Goal: Task Accomplishment & Management: Complete application form

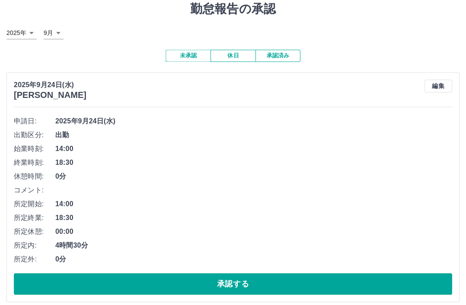
scroll to position [29, 0]
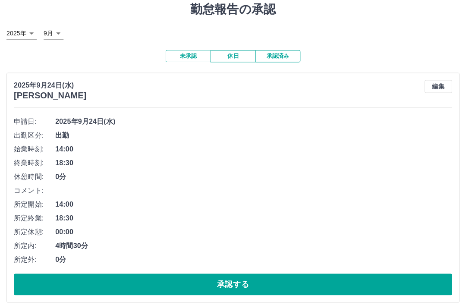
click at [216, 286] on button "承認する" at bounding box center [233, 284] width 438 height 22
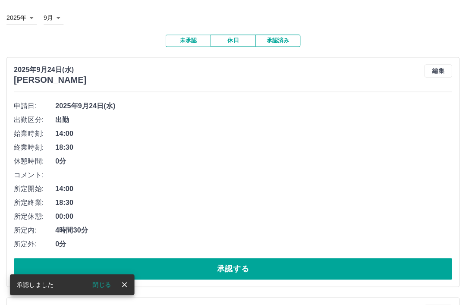
scroll to position [45, 0]
click at [242, 268] on button "承認する" at bounding box center [233, 269] width 438 height 22
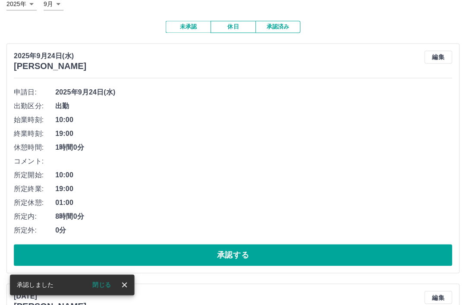
scroll to position [62, 0]
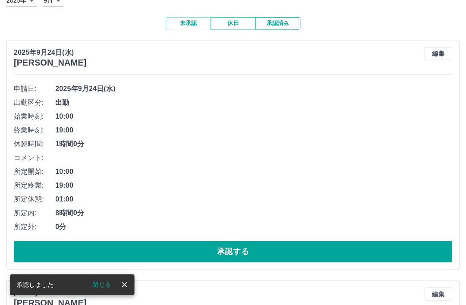
click at [227, 245] on button "承認する" at bounding box center [233, 252] width 438 height 22
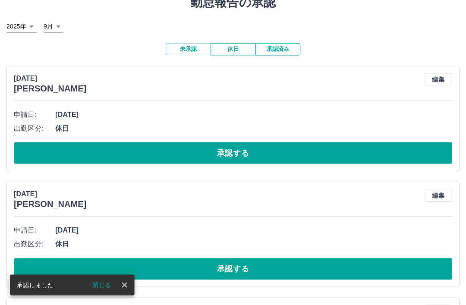
scroll to position [0, 0]
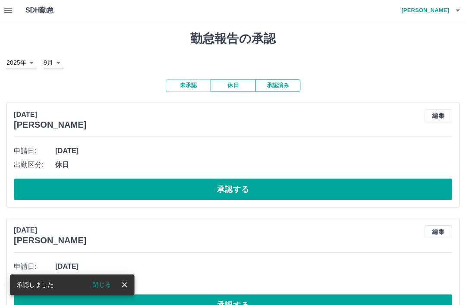
click at [5, 10] on icon "button" at bounding box center [9, 10] width 8 height 5
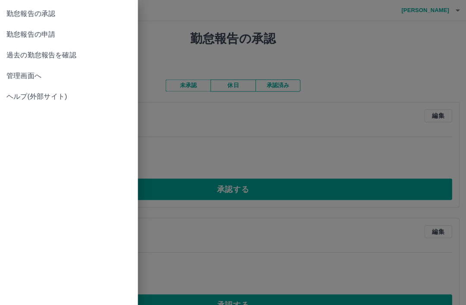
click at [44, 34] on span "勤怠報告の申請" at bounding box center [69, 34] width 124 height 10
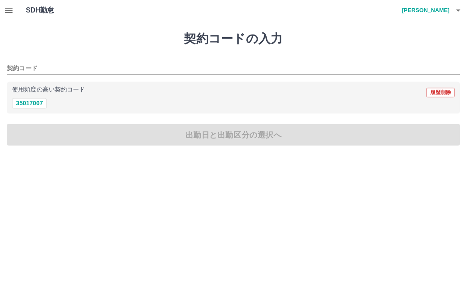
click at [37, 104] on button "35017007" at bounding box center [29, 103] width 35 height 10
type input "********"
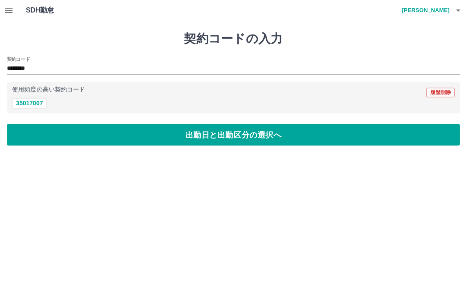
click at [86, 131] on button "出勤日と出勤区分の選択へ" at bounding box center [233, 135] width 452 height 22
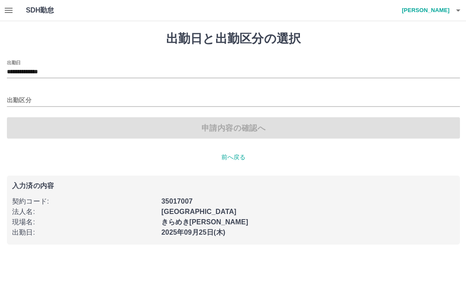
click at [72, 67] on input "**********" at bounding box center [233, 72] width 452 height 11
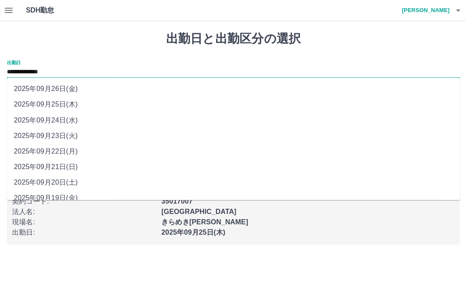
click at [48, 118] on li "2025年09月24日(水)" at bounding box center [233, 120] width 452 height 16
type input "**********"
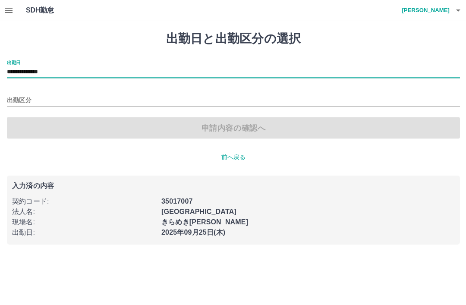
click at [45, 101] on input "出勤区分" at bounding box center [233, 100] width 452 height 11
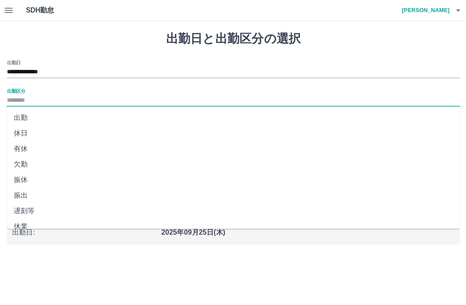
click at [28, 117] on li "出勤" at bounding box center [233, 118] width 452 height 16
type input "**"
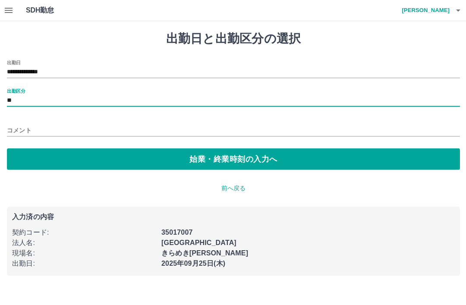
click at [71, 153] on button "始業・終業時刻の入力へ" at bounding box center [233, 159] width 452 height 22
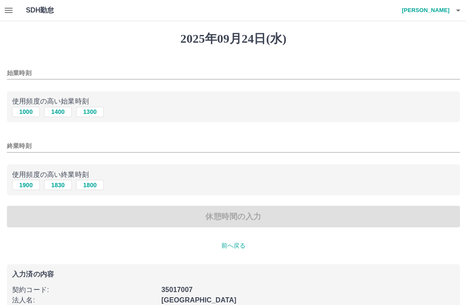
click at [28, 113] on button "1000" at bounding box center [26, 112] width 28 height 10
type input "****"
click at [29, 186] on button "1900" at bounding box center [26, 185] width 28 height 10
type input "****"
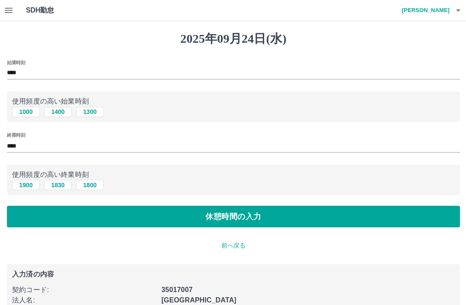
click at [80, 218] on button "休憩時間の入力" at bounding box center [233, 216] width 452 height 22
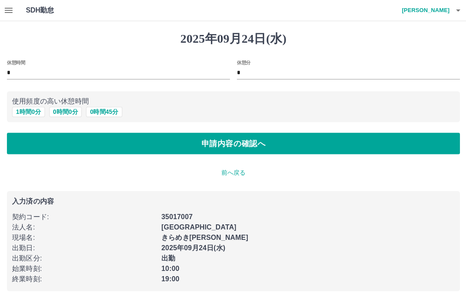
click at [32, 109] on button "1 時間 0 分" at bounding box center [28, 112] width 33 height 10
type input "*"
click at [52, 141] on button "申請内容の確認へ" at bounding box center [233, 144] width 452 height 22
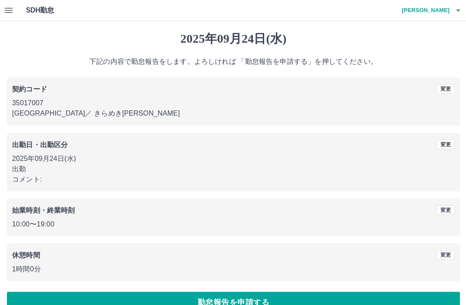
click at [221, 302] on button "勤怠報告を申請する" at bounding box center [233, 302] width 452 height 22
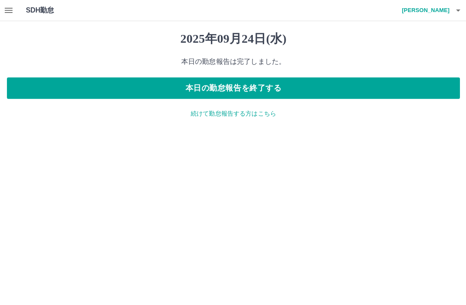
click at [224, 112] on p "続けて勤怠報告する方はこちら" at bounding box center [233, 113] width 452 height 9
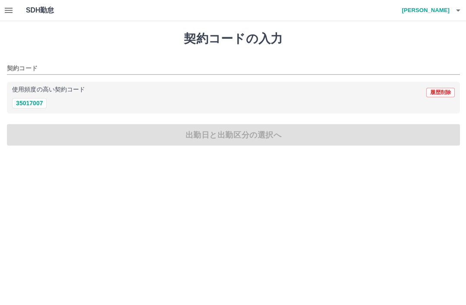
click at [32, 103] on button "35017007" at bounding box center [29, 103] width 35 height 10
type input "********"
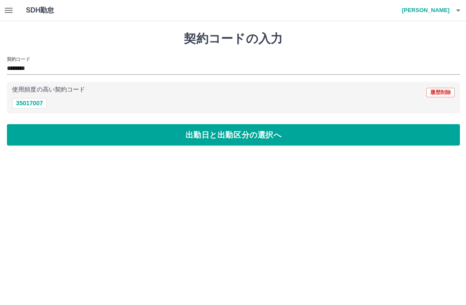
click at [54, 136] on button "出勤日と出勤区分の選択へ" at bounding box center [233, 135] width 452 height 22
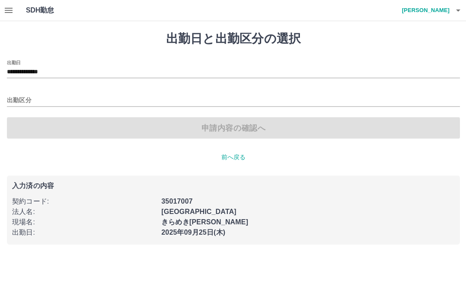
click at [75, 67] on input "**********" at bounding box center [233, 72] width 452 height 11
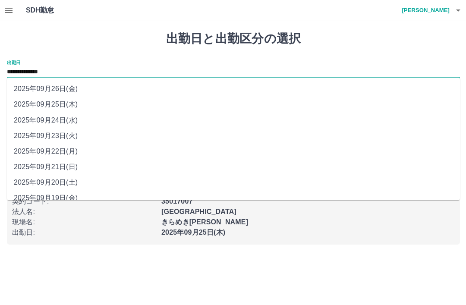
click at [47, 98] on li "2025年09月25日(木)" at bounding box center [233, 105] width 452 height 16
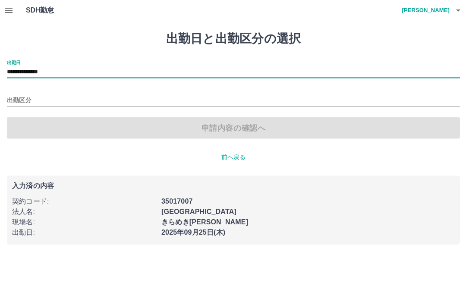
click at [89, 99] on input "出勤区分" at bounding box center [233, 100] width 452 height 11
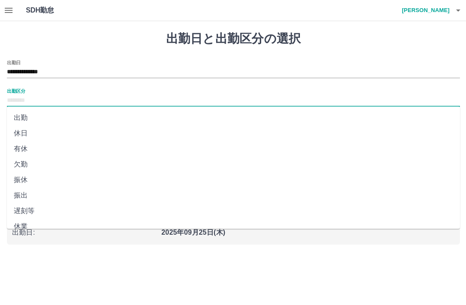
click at [25, 111] on li "出勤" at bounding box center [233, 118] width 452 height 16
type input "**"
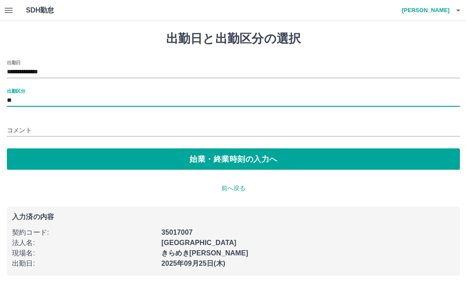
click at [180, 161] on button "始業・終業時刻の入力へ" at bounding box center [233, 159] width 452 height 22
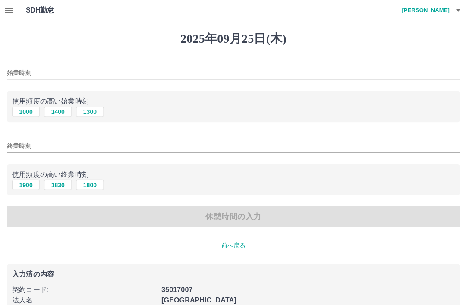
click at [30, 114] on button "1000" at bounding box center [26, 112] width 28 height 10
type input "****"
click at [29, 186] on button "1900" at bounding box center [26, 185] width 28 height 10
type input "****"
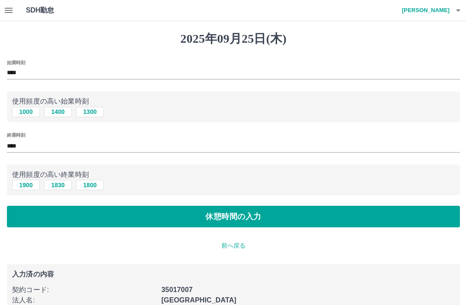
click at [114, 215] on button "休憩時間の入力" at bounding box center [233, 216] width 452 height 22
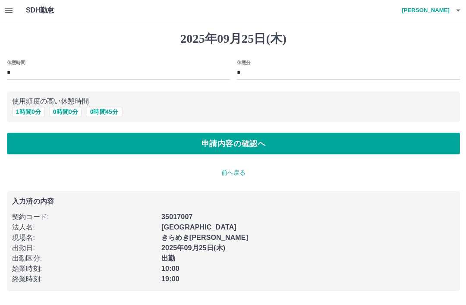
click at [31, 113] on button "1 時間 0 分" at bounding box center [28, 112] width 33 height 10
type input "*"
click at [44, 139] on button "申請内容の確認へ" at bounding box center [233, 144] width 452 height 22
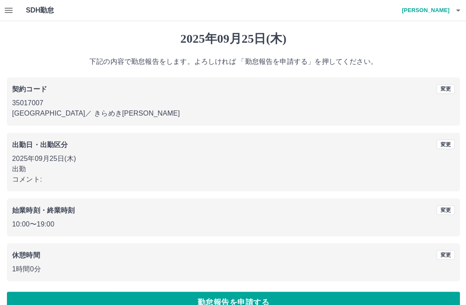
click at [223, 302] on button "勤怠報告を申請する" at bounding box center [233, 302] width 452 height 22
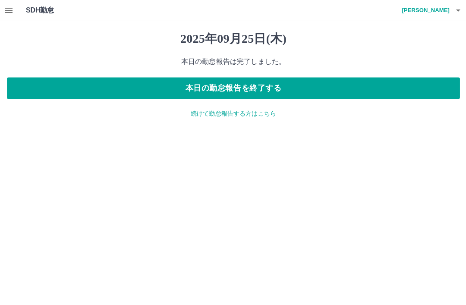
click at [229, 113] on p "続けて勤怠報告する方はこちら" at bounding box center [233, 113] width 452 height 9
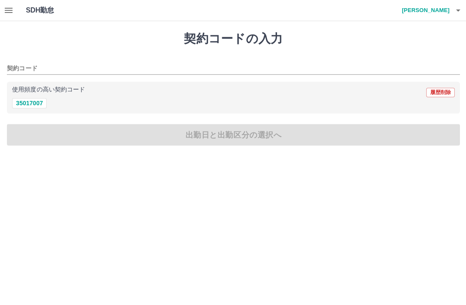
click at [31, 103] on button "35017007" at bounding box center [29, 103] width 35 height 10
type input "********"
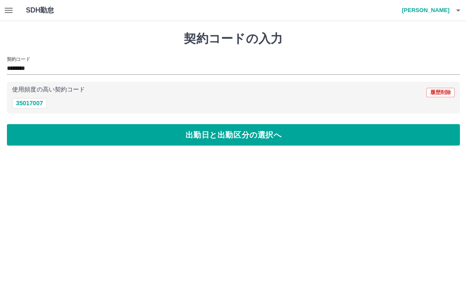
click at [67, 129] on button "出勤日と出勤区分の選択へ" at bounding box center [233, 135] width 452 height 22
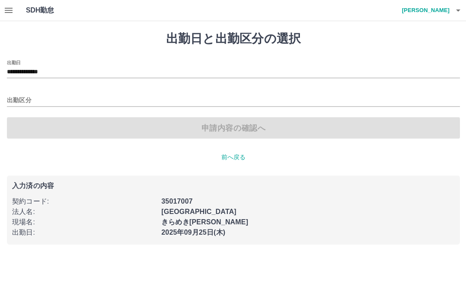
click at [69, 68] on input "**********" at bounding box center [233, 72] width 452 height 11
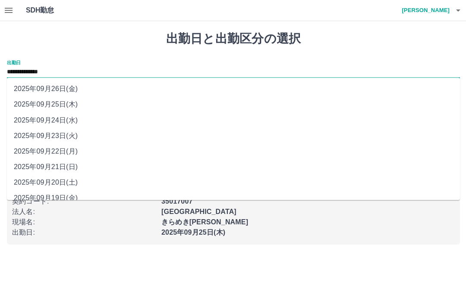
click at [46, 88] on li "2025年09月26日(金)" at bounding box center [233, 89] width 452 height 16
type input "**********"
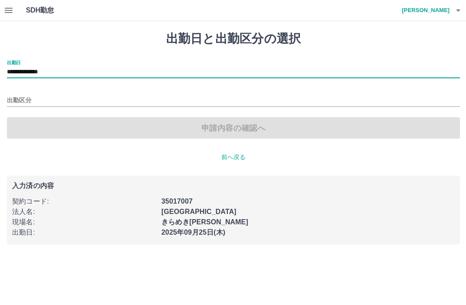
click at [33, 95] on input "出勤区分" at bounding box center [233, 100] width 452 height 11
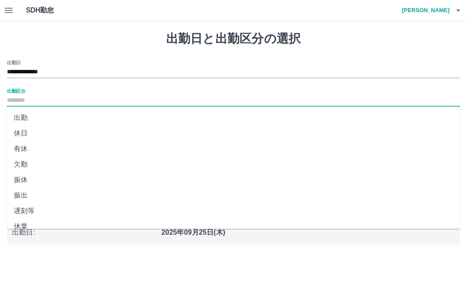
click at [18, 117] on li "出勤" at bounding box center [233, 118] width 452 height 16
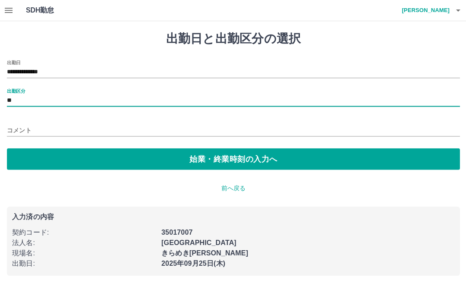
type input "**"
click at [137, 159] on button "始業・終業時刻の入力へ" at bounding box center [233, 159] width 452 height 22
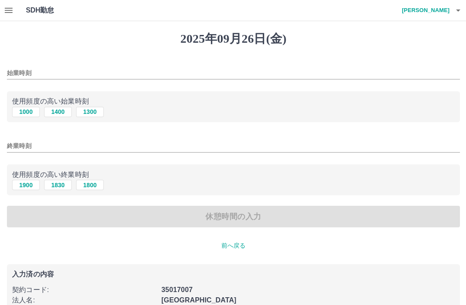
click at [27, 109] on button "1000" at bounding box center [26, 112] width 28 height 10
type input "****"
click at [26, 183] on button "1900" at bounding box center [26, 185] width 28 height 10
type input "****"
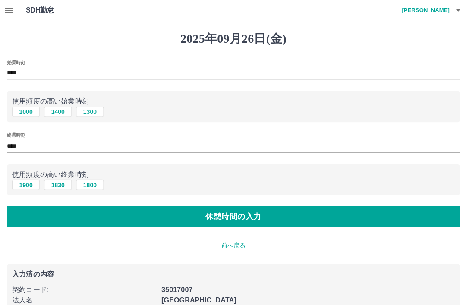
click at [209, 226] on button "休憩時間の入力" at bounding box center [233, 216] width 452 height 22
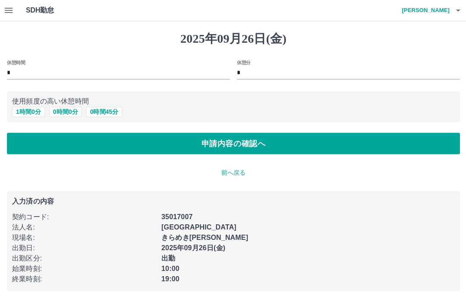
click at [27, 112] on button "1 時間 0 分" at bounding box center [28, 112] width 33 height 10
type input "*"
click at [78, 141] on button "申請内容の確認へ" at bounding box center [233, 144] width 452 height 22
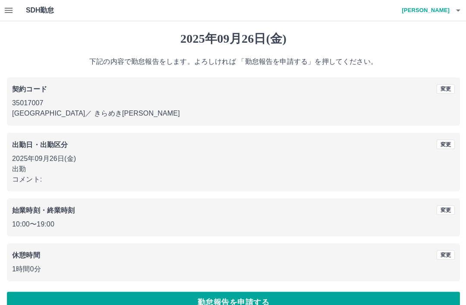
click at [256, 302] on button "勤怠報告を申請する" at bounding box center [233, 302] width 452 height 22
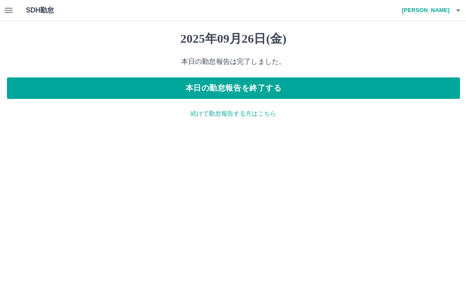
click at [229, 116] on p "続けて勤怠報告する方はこちら" at bounding box center [233, 113] width 452 height 9
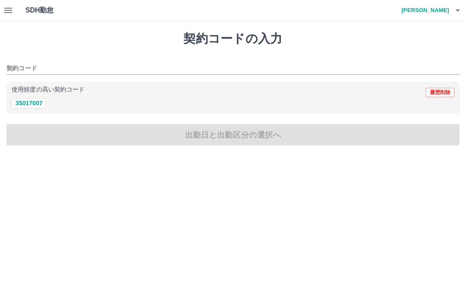
click at [5, 6] on icon "button" at bounding box center [8, 10] width 10 height 10
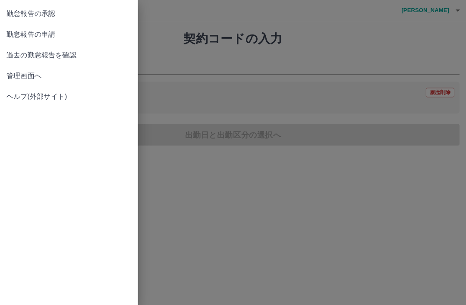
click at [50, 14] on span "勤怠報告の承認" at bounding box center [69, 14] width 124 height 10
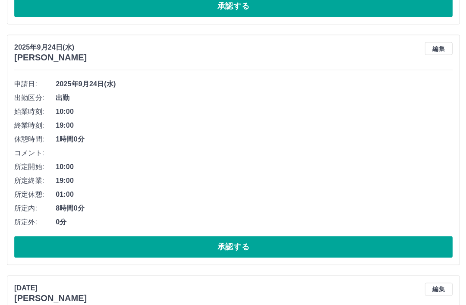
click at [228, 239] on button "承認する" at bounding box center [233, 247] width 438 height 22
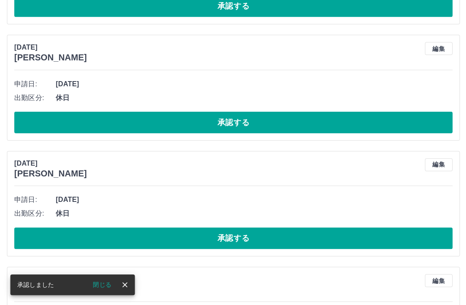
click at [240, 125] on button "承認する" at bounding box center [233, 122] width 438 height 22
click at [226, 121] on button "承認する" at bounding box center [233, 122] width 438 height 22
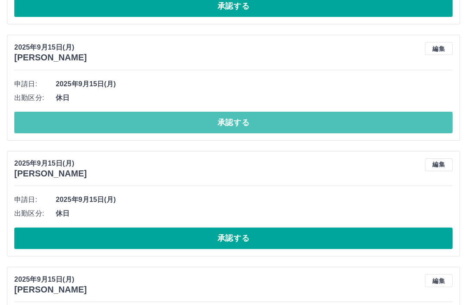
click at [235, 123] on button "承認する" at bounding box center [233, 122] width 438 height 22
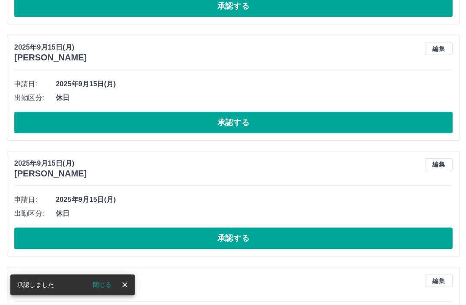
click at [246, 123] on button "承認する" at bounding box center [233, 122] width 438 height 22
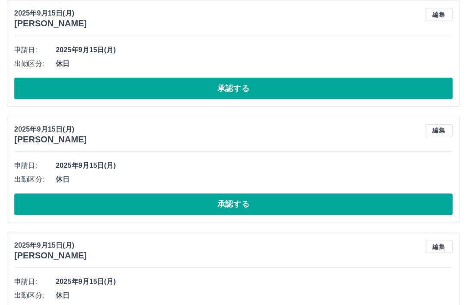
scroll to position [582, 0]
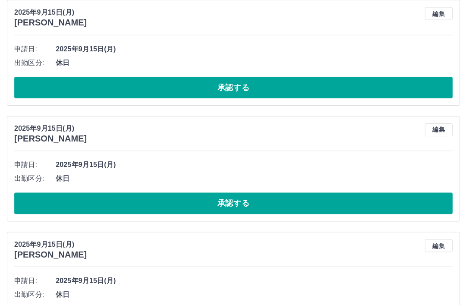
click at [240, 88] on button "承認する" at bounding box center [233, 88] width 438 height 22
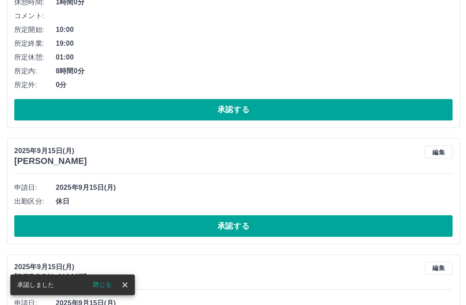
scroll to position [443, 0]
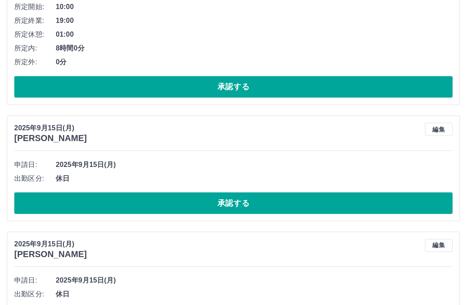
click at [243, 199] on button "承認する" at bounding box center [233, 204] width 438 height 22
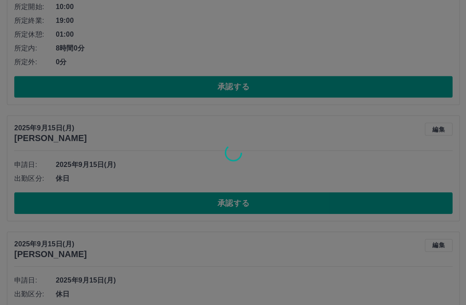
scroll to position [467, 0]
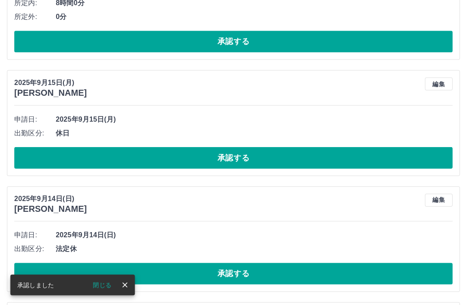
click at [252, 155] on button "承認する" at bounding box center [233, 158] width 438 height 22
click at [240, 158] on button "承認する" at bounding box center [233, 158] width 438 height 22
click at [232, 153] on button "承認する" at bounding box center [233, 158] width 438 height 22
click at [239, 156] on button "承認する" at bounding box center [233, 158] width 438 height 22
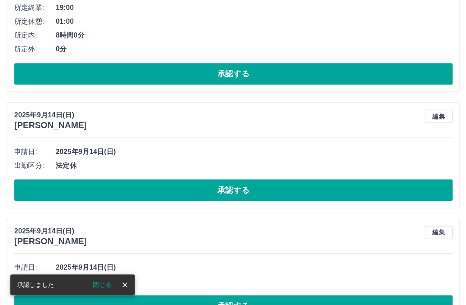
scroll to position [480, 0]
click at [230, 186] on button "承認する" at bounding box center [233, 190] width 438 height 22
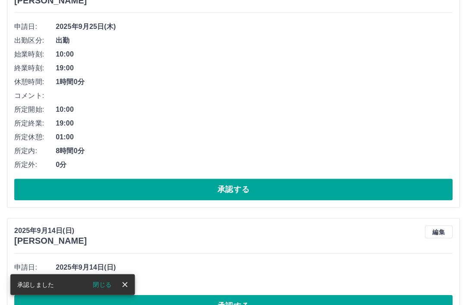
scroll to position [364, 0]
click at [212, 303] on button "承認する" at bounding box center [233, 306] width 438 height 22
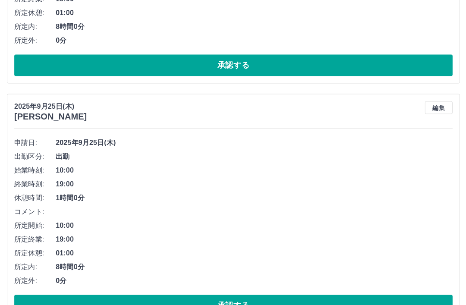
scroll to position [0, 0]
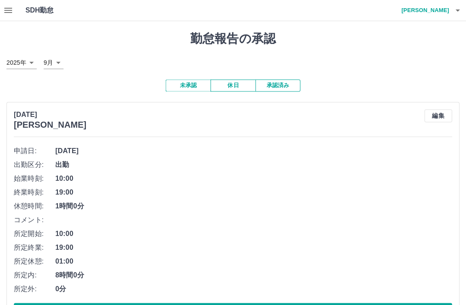
click at [14, 11] on button "button" at bounding box center [8, 10] width 17 height 21
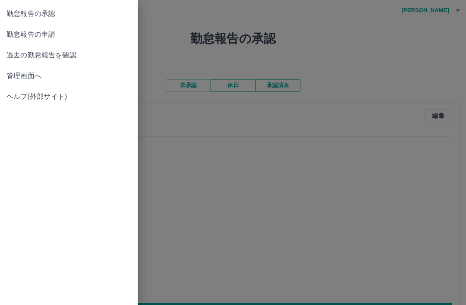
click at [353, 64] on div at bounding box center [233, 152] width 466 height 305
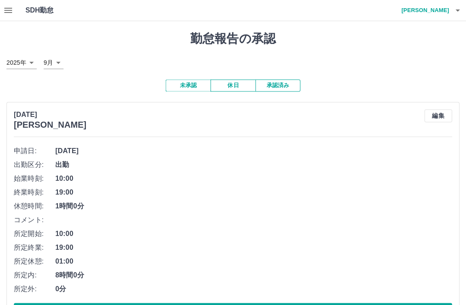
click at [276, 88] on button "承認済み" at bounding box center [278, 85] width 45 height 12
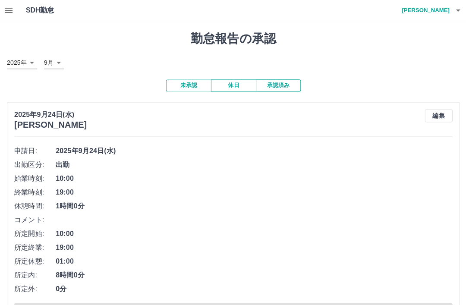
click at [441, 11] on h4 "[PERSON_NAME]" at bounding box center [423, 10] width 52 height 21
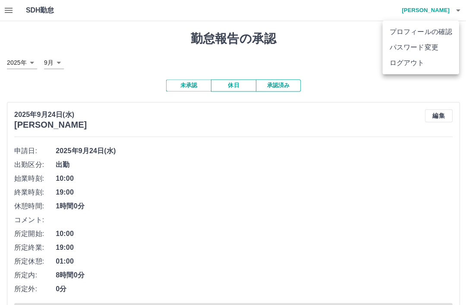
click at [332, 50] on div at bounding box center [233, 152] width 466 height 305
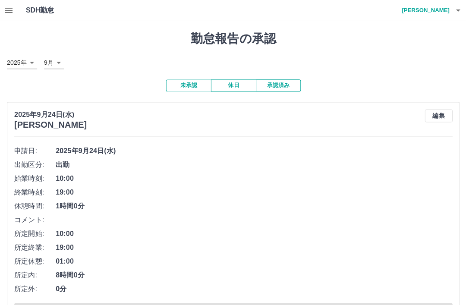
click at [235, 86] on button "休日" at bounding box center [233, 85] width 45 height 12
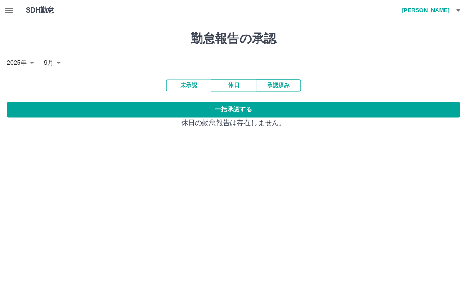
click at [284, 84] on button "承認済み" at bounding box center [278, 85] width 45 height 12
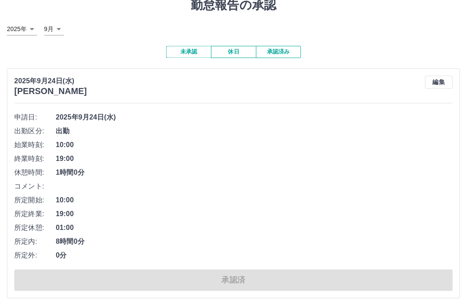
scroll to position [33, 0]
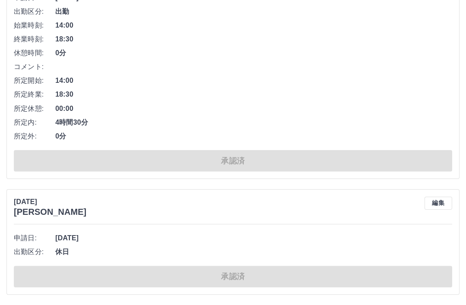
scroll to position [5592, 0]
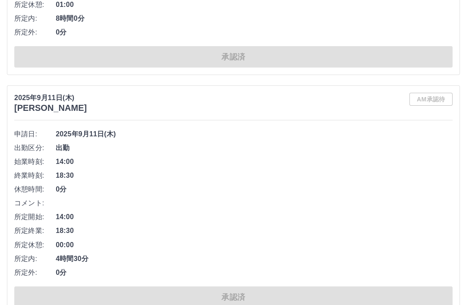
scroll to position [9421, 0]
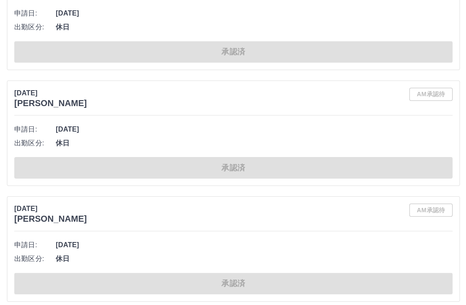
scroll to position [13779, 0]
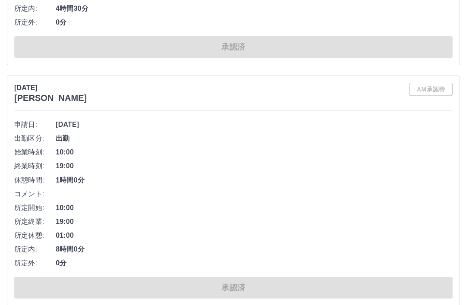
scroll to position [18784, 0]
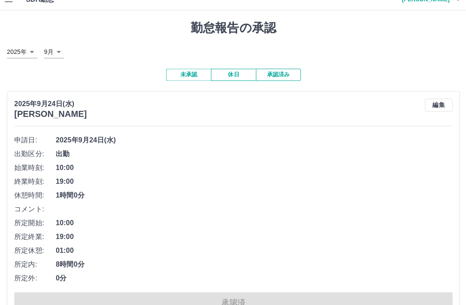
scroll to position [0, 0]
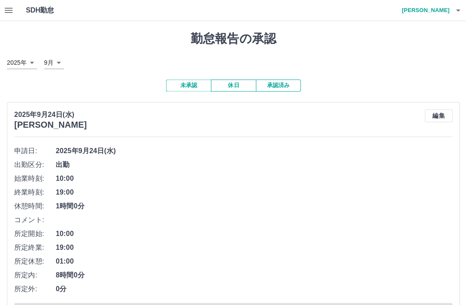
click at [440, 10] on h4 "[PERSON_NAME]" at bounding box center [423, 10] width 52 height 21
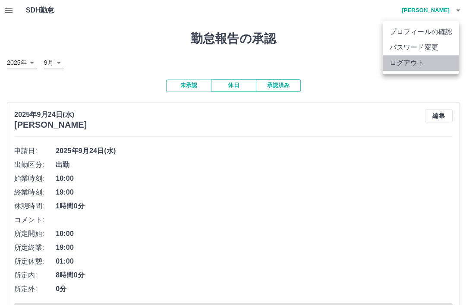
click at [411, 63] on li "ログアウト" at bounding box center [420, 63] width 76 height 16
